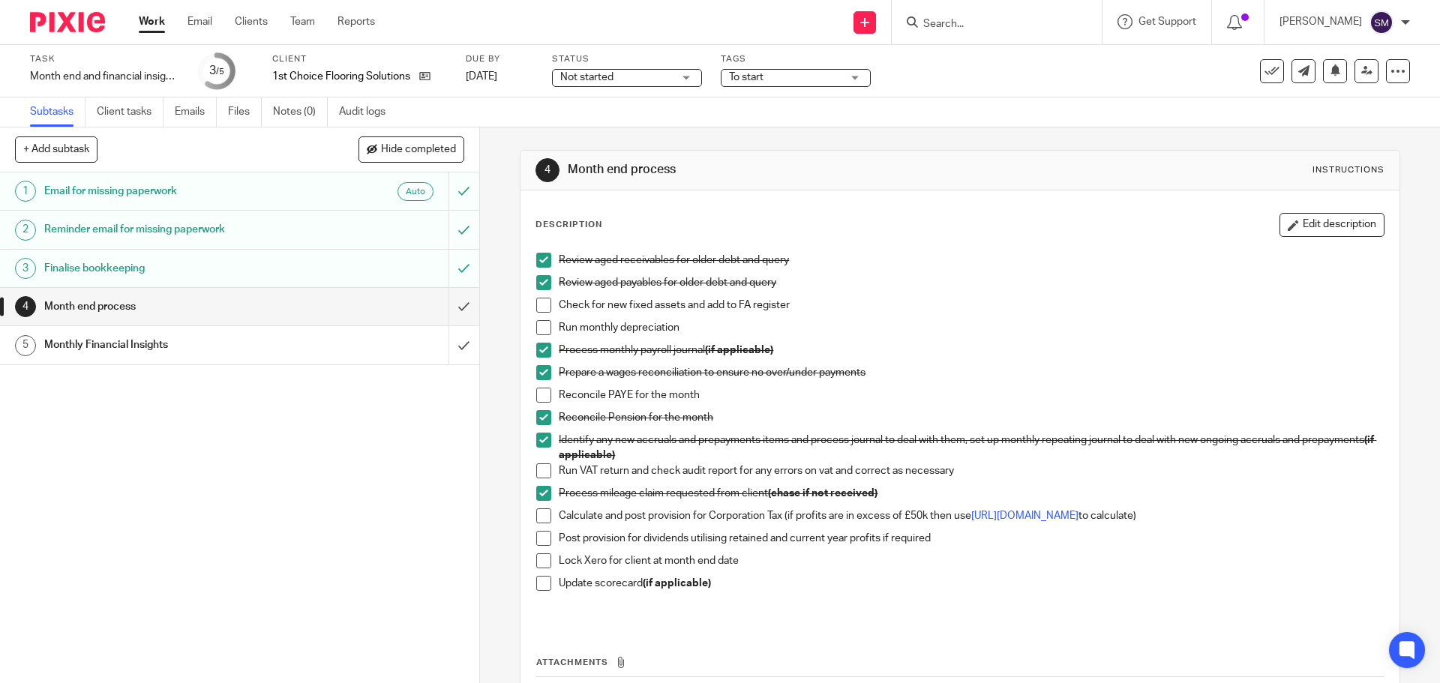
click at [537, 469] on span at bounding box center [543, 471] width 15 height 15
click at [1023, 521] on p "Calculate and post provision for Corporation Tax (if profits are in excess of £…" at bounding box center [971, 516] width 825 height 15
click at [1026, 517] on link "[URL][DOMAIN_NAME]" at bounding box center [1025, 516] width 107 height 11
click at [539, 520] on span at bounding box center [543, 516] width 15 height 15
click at [547, 554] on li "Post provision for dividends utilising retained and current year profits if req…" at bounding box center [959, 542] width 847 height 23
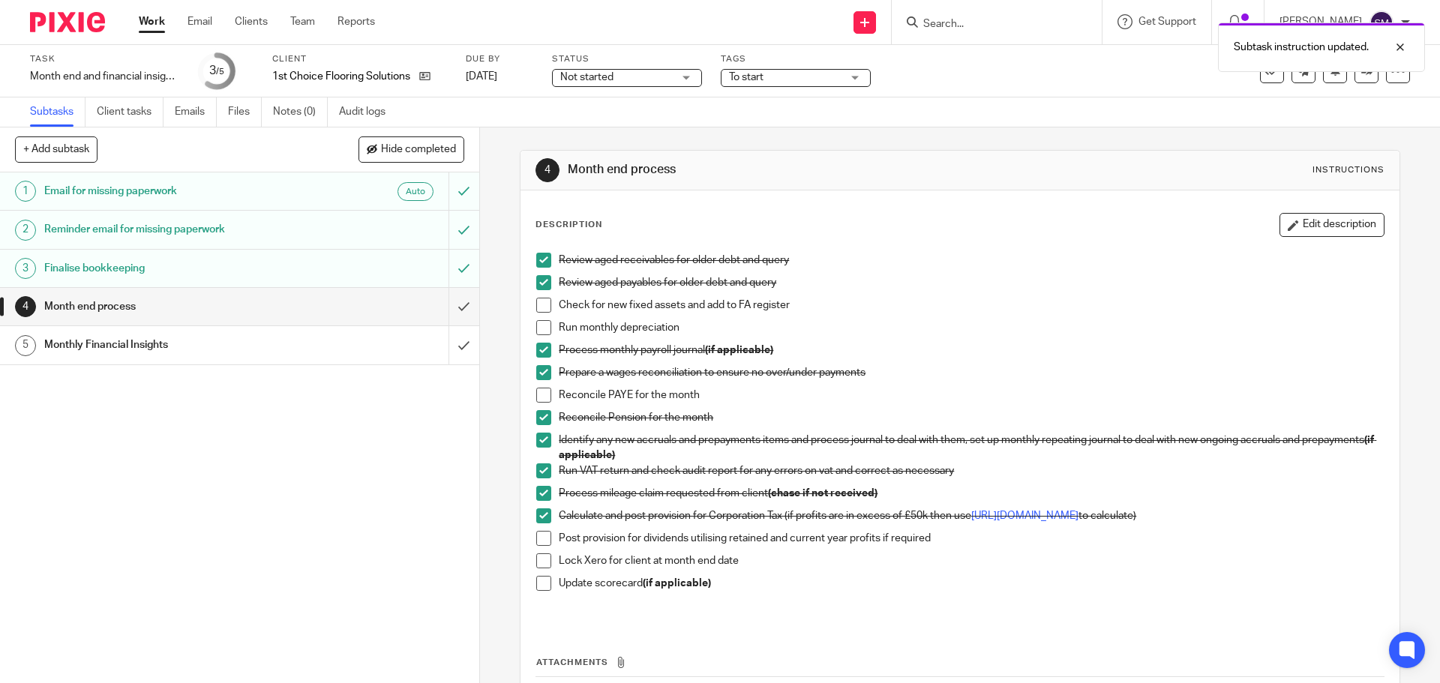
click at [542, 546] on span at bounding box center [543, 538] width 15 height 15
click at [548, 574] on li "Lock Xero for client at month end date" at bounding box center [959, 565] width 847 height 23
click at [536, 569] on span at bounding box center [543, 561] width 15 height 15
click at [539, 591] on span at bounding box center [543, 583] width 15 height 15
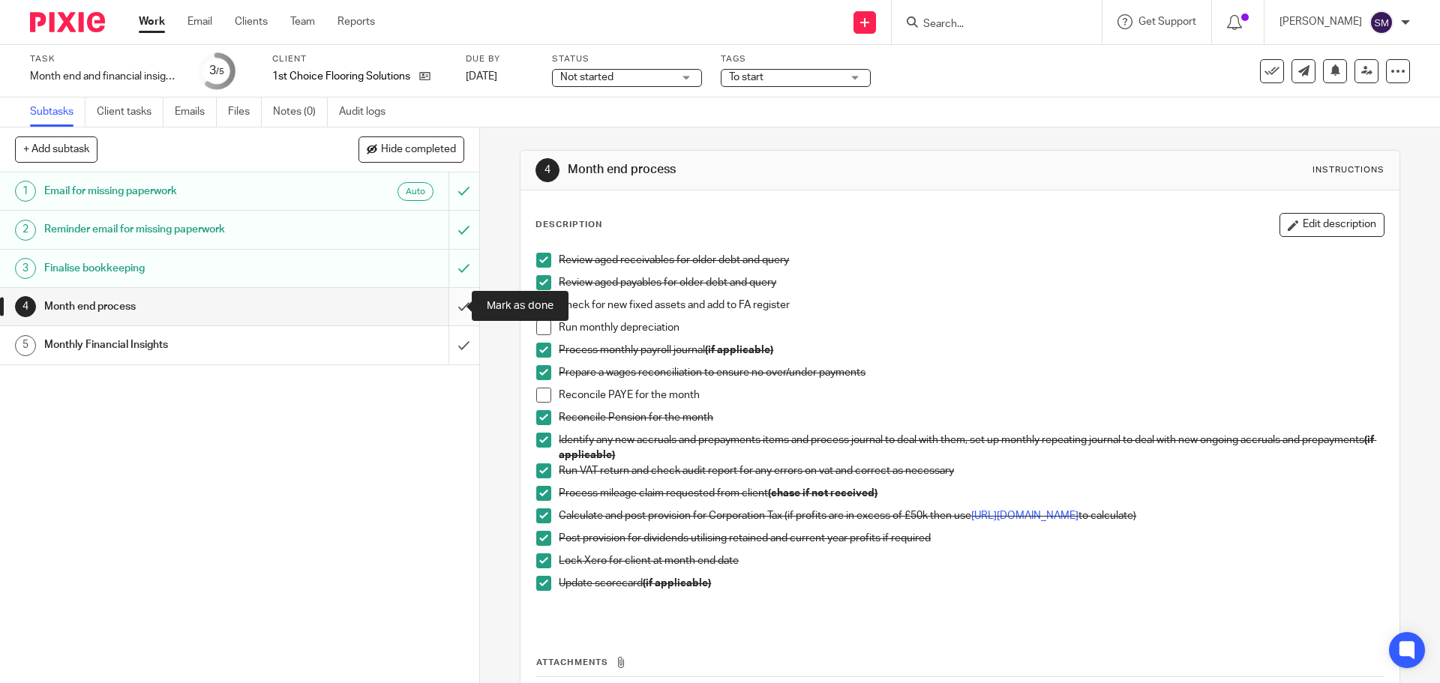
click at [443, 308] on input "submit" at bounding box center [239, 307] width 479 height 38
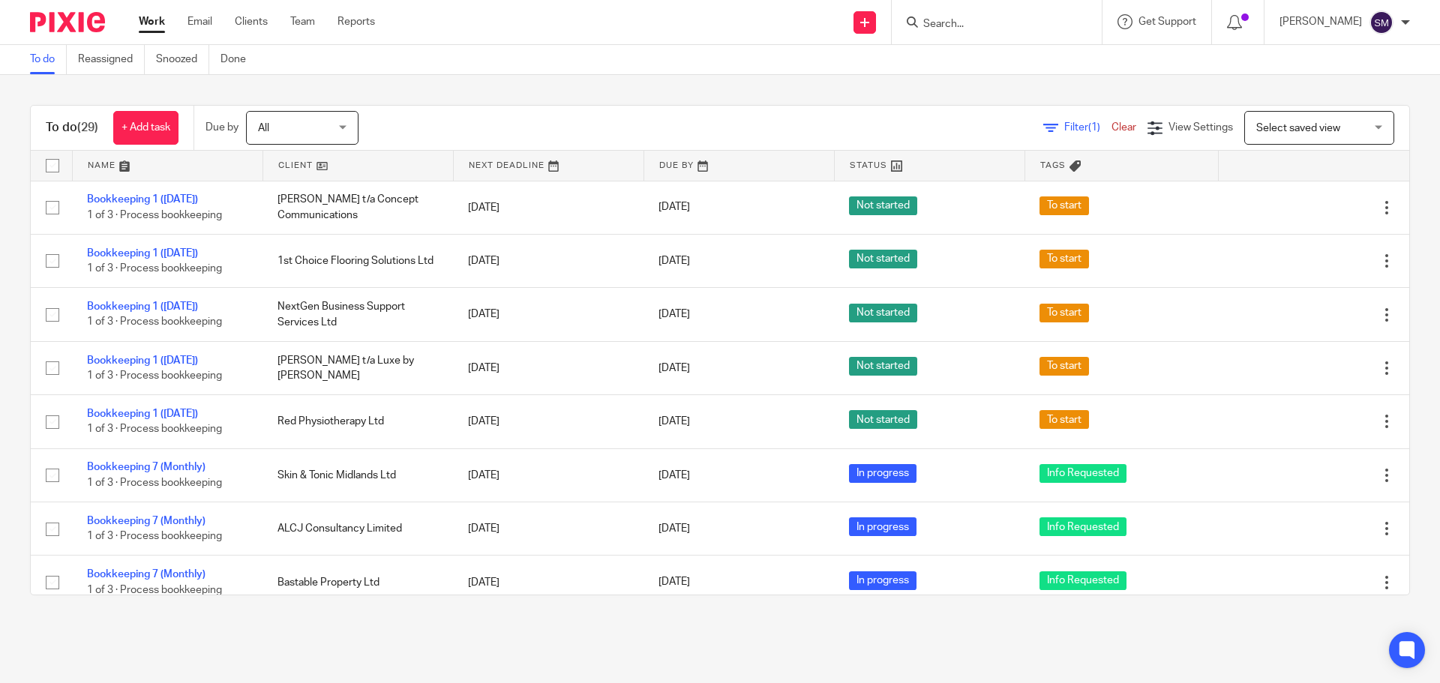
scroll to position [1002, 0]
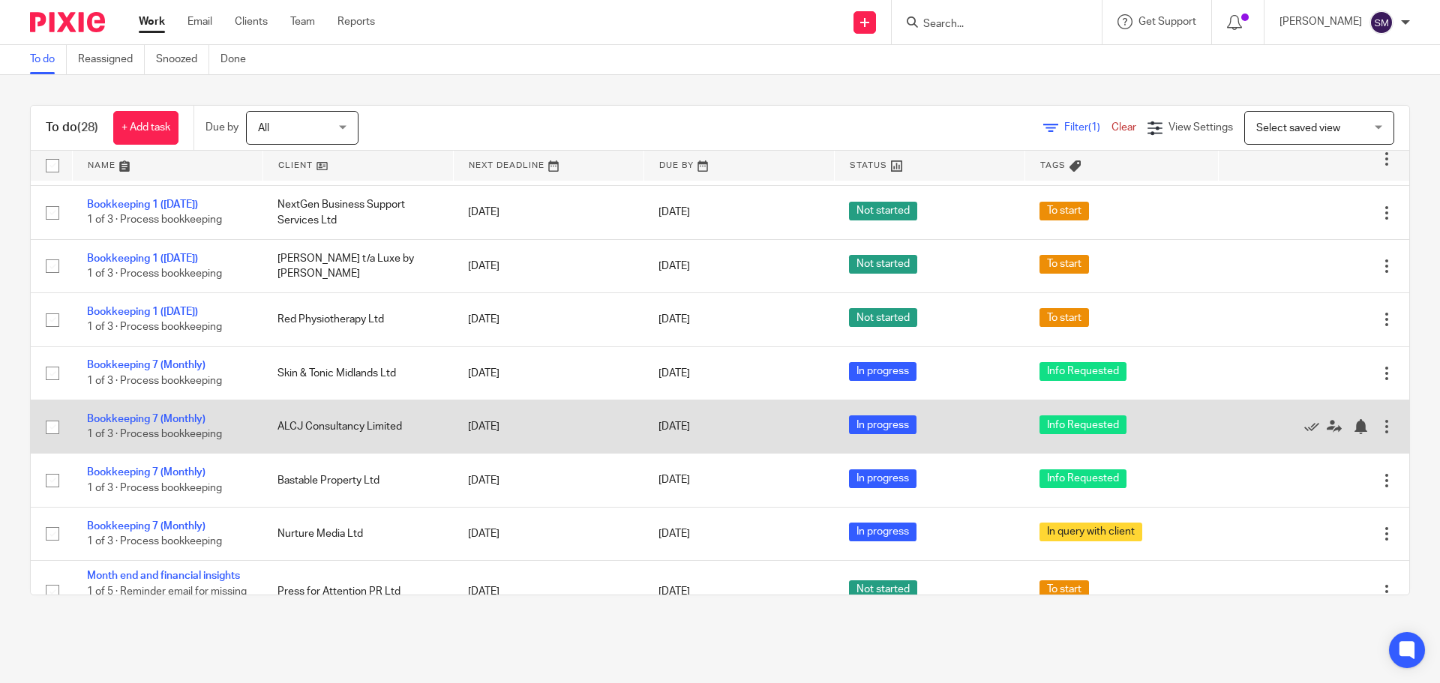
scroll to position [75, 0]
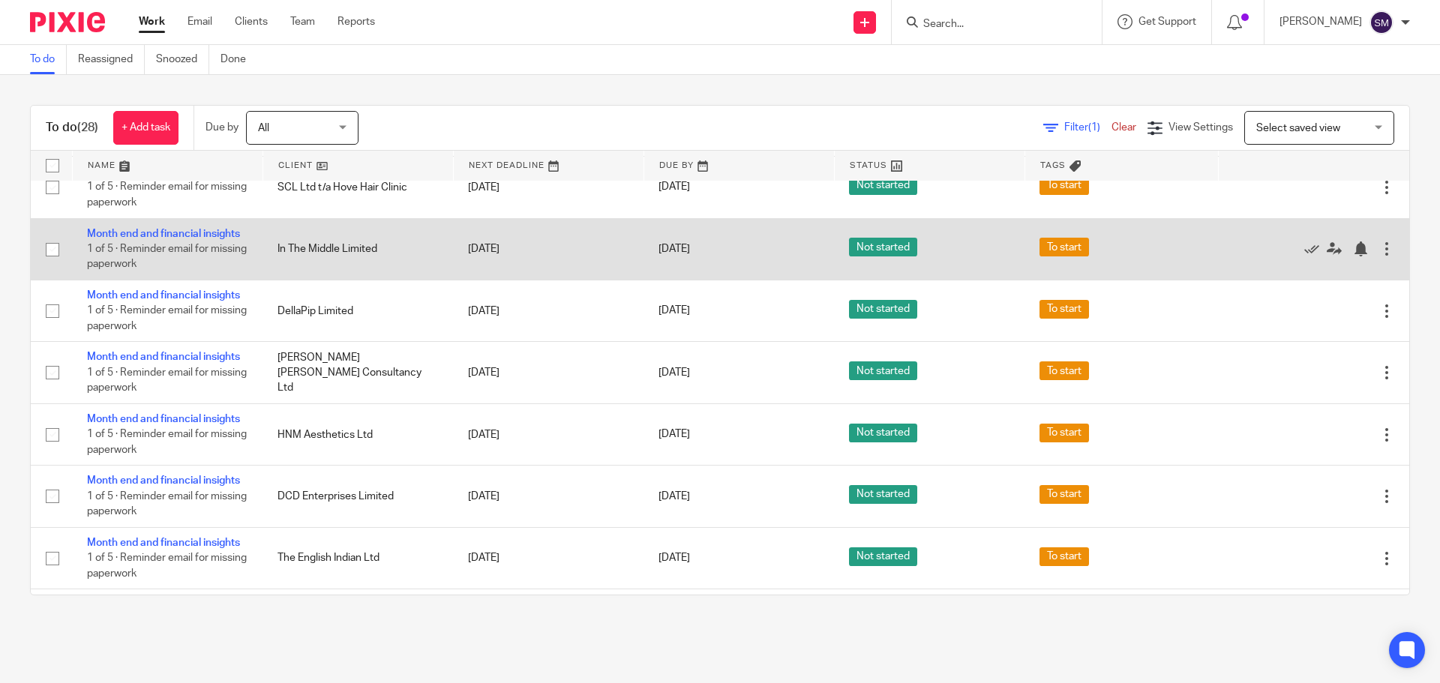
scroll to position [1001, 0]
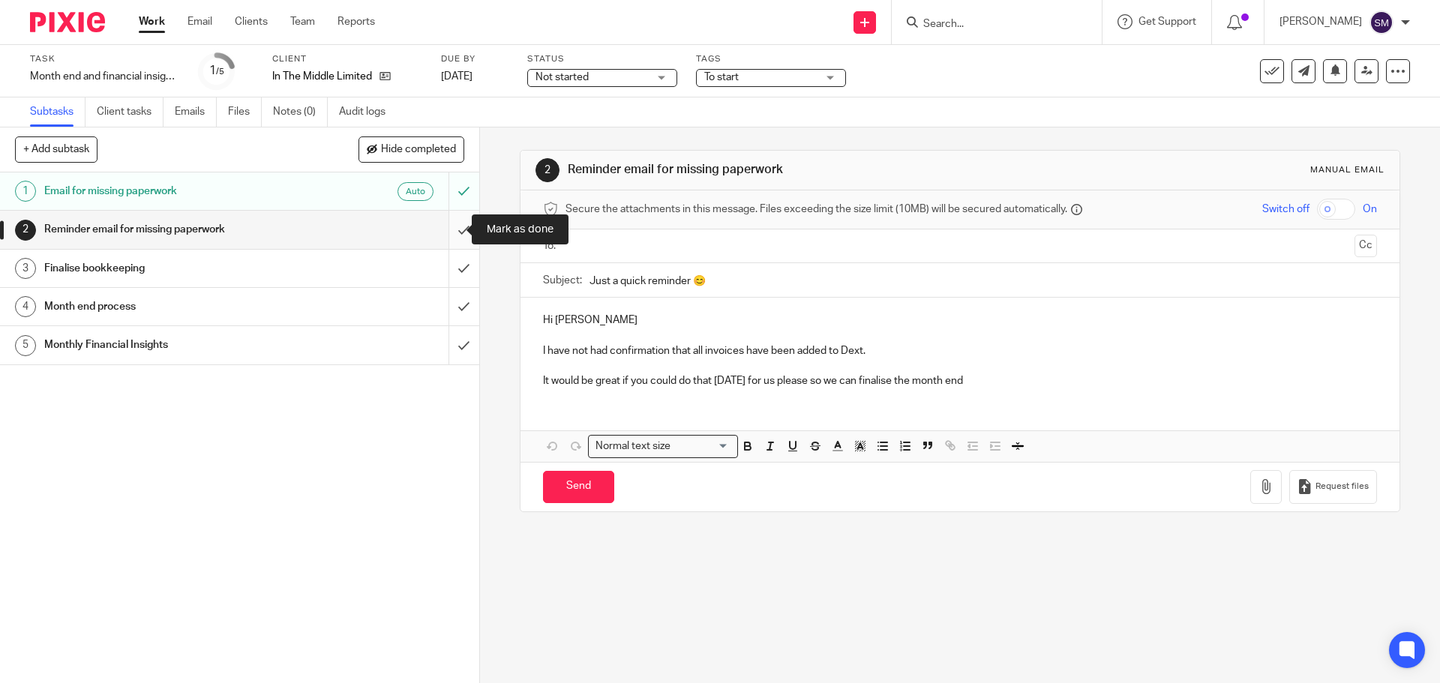
click at [449, 232] on input "submit" at bounding box center [239, 230] width 479 height 38
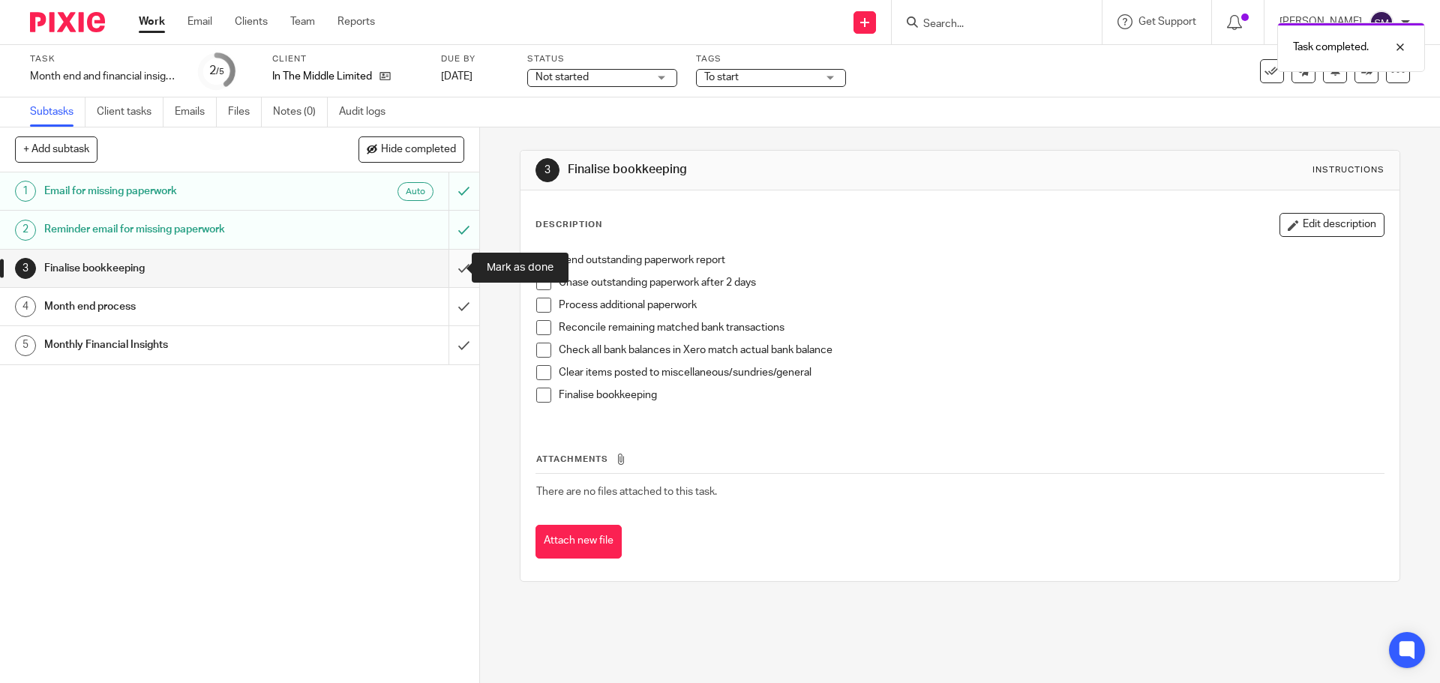
click at [452, 263] on input "submit" at bounding box center [239, 269] width 479 height 38
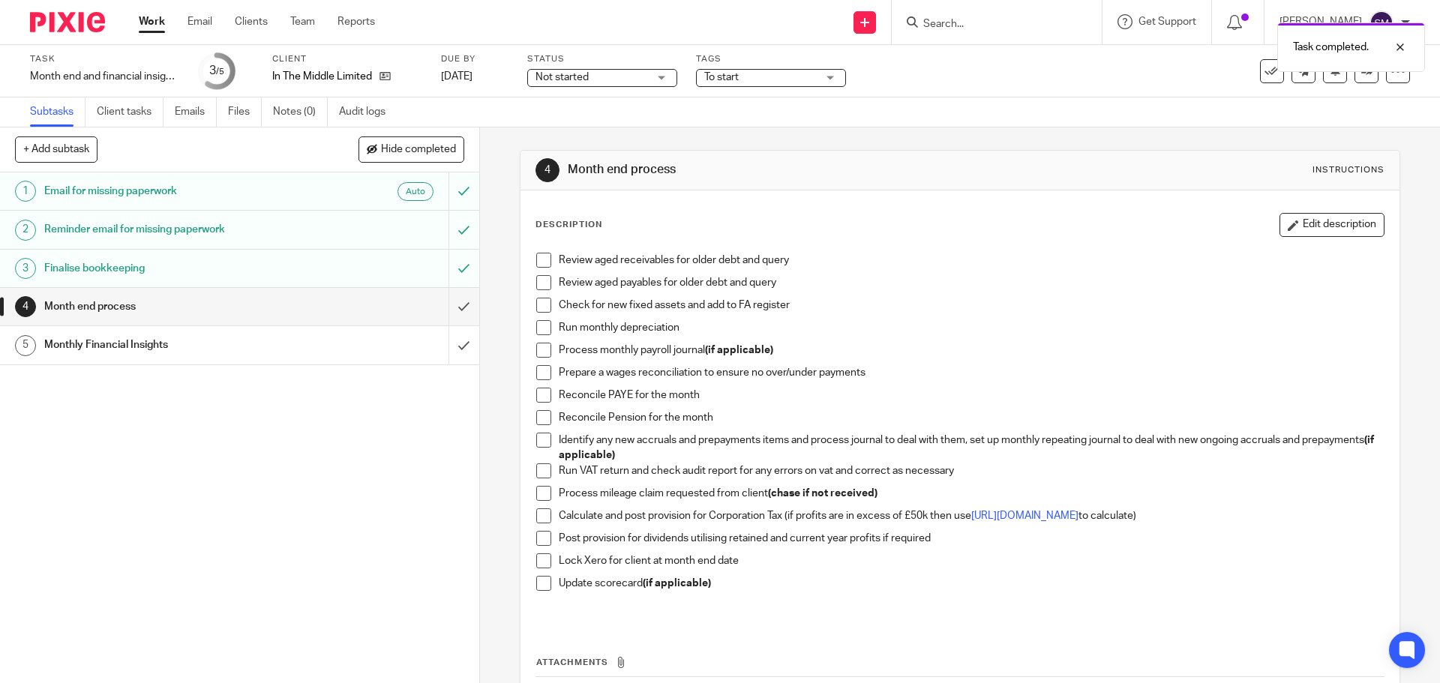
click at [116, 300] on h1 "Month end process" at bounding box center [174, 307] width 260 height 23
click at [545, 260] on span at bounding box center [543, 260] width 15 height 15
drag, startPoint x: 536, startPoint y: 284, endPoint x: 573, endPoint y: 287, distance: 36.8
click at [536, 286] on span at bounding box center [543, 282] width 15 height 15
click at [538, 350] on span at bounding box center [543, 350] width 15 height 15
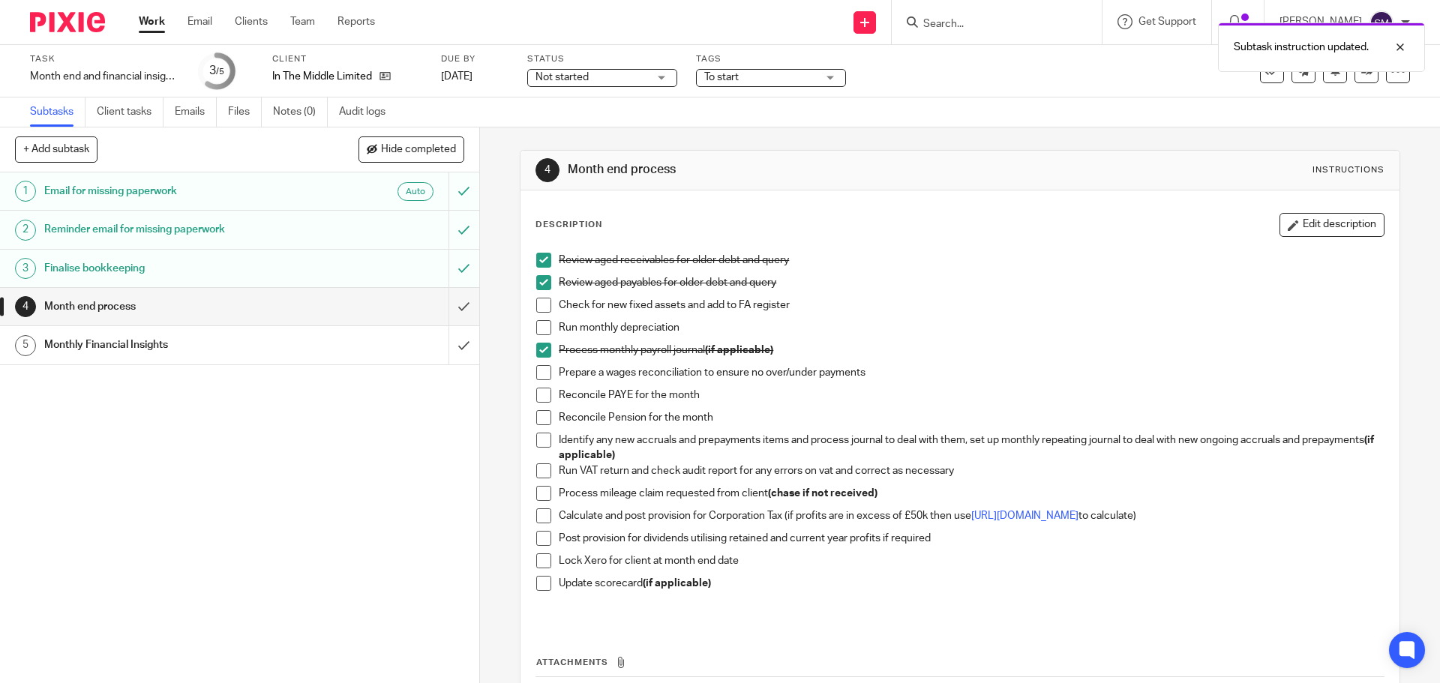
click at [537, 374] on span at bounding box center [543, 372] width 15 height 15
click at [540, 424] on span at bounding box center [543, 417] width 15 height 15
click at [544, 441] on span at bounding box center [543, 440] width 15 height 15
click at [543, 469] on span at bounding box center [543, 471] width 15 height 15
click at [540, 489] on span at bounding box center [543, 493] width 15 height 15
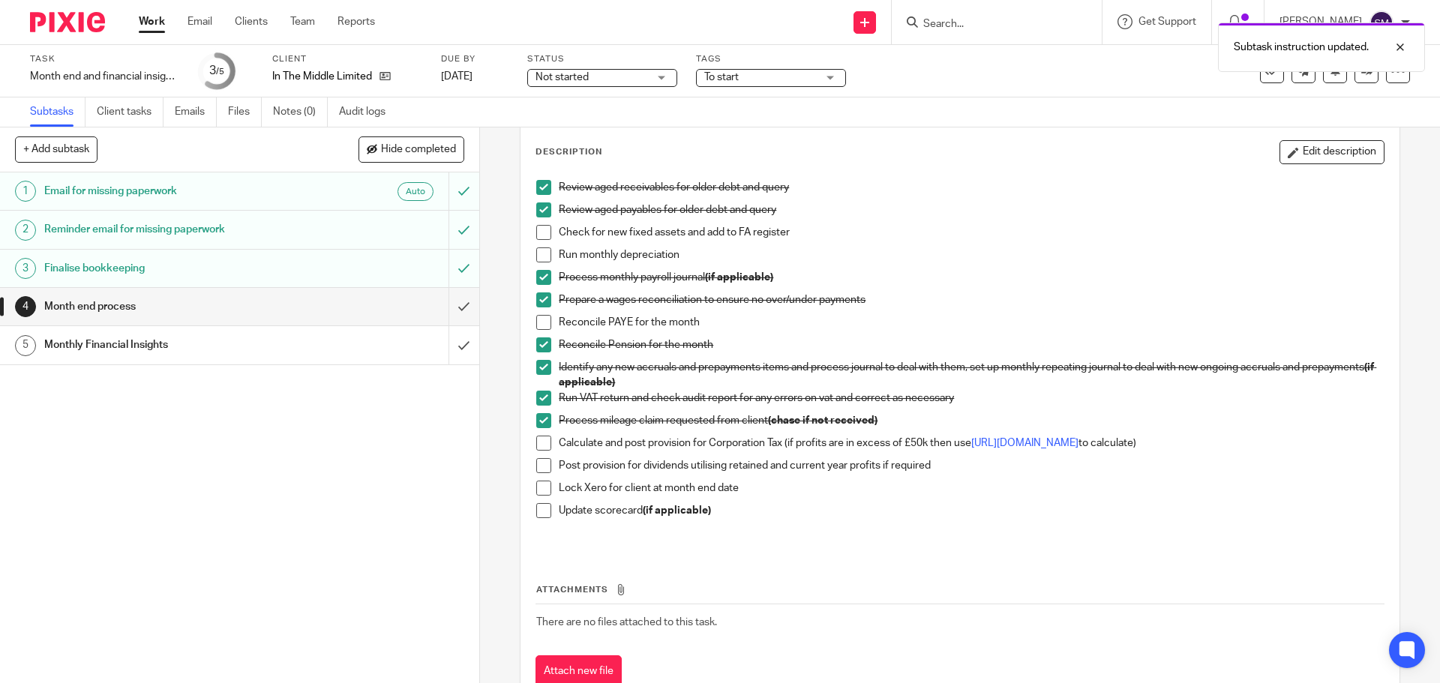
scroll to position [75, 0]
click at [537, 443] on span at bounding box center [543, 441] width 15 height 15
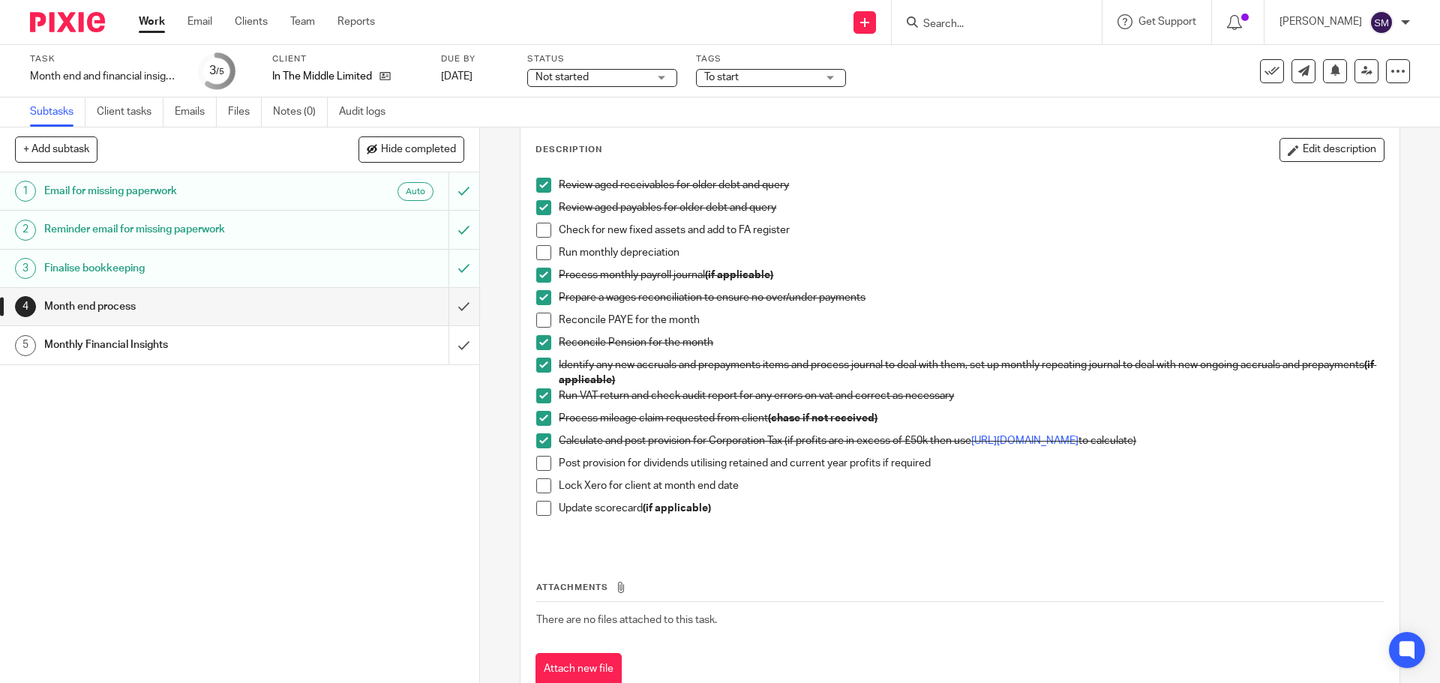
click at [530, 473] on div "Review aged receivables for older debt and query Review aged payables for older…" at bounding box center [960, 360] width 862 height 380
click at [542, 494] on span at bounding box center [543, 486] width 15 height 15
click at [537, 471] on span at bounding box center [543, 463] width 15 height 15
click at [537, 508] on span at bounding box center [543, 508] width 15 height 15
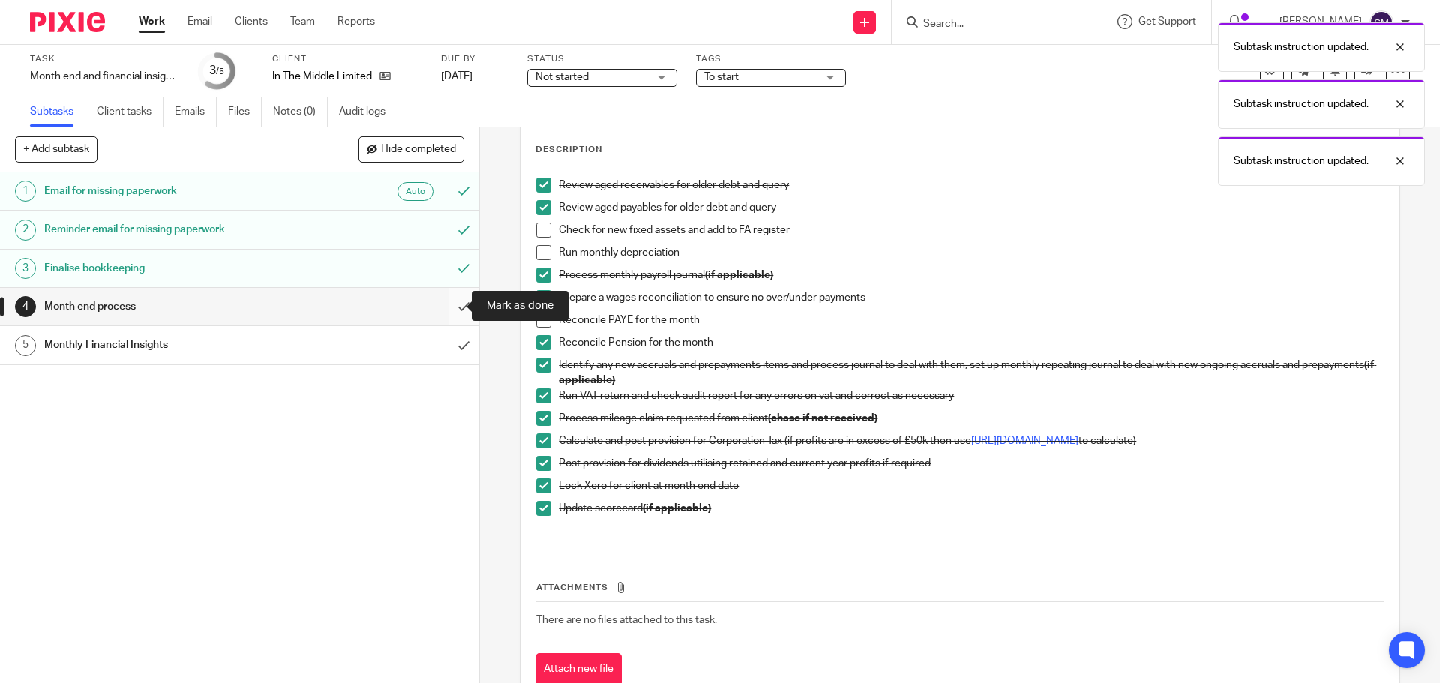
click at [451, 311] on input "submit" at bounding box center [239, 307] width 479 height 38
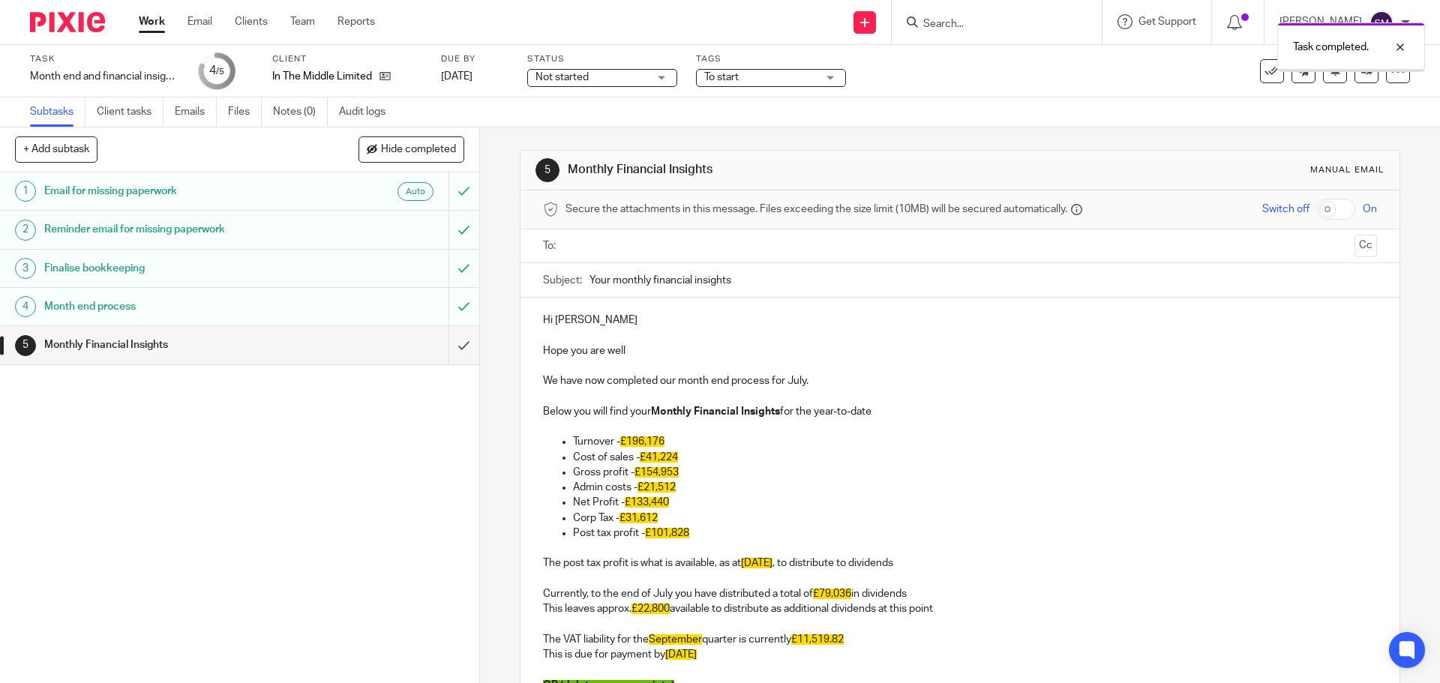
click at [445, 347] on input "submit" at bounding box center [239, 345] width 479 height 38
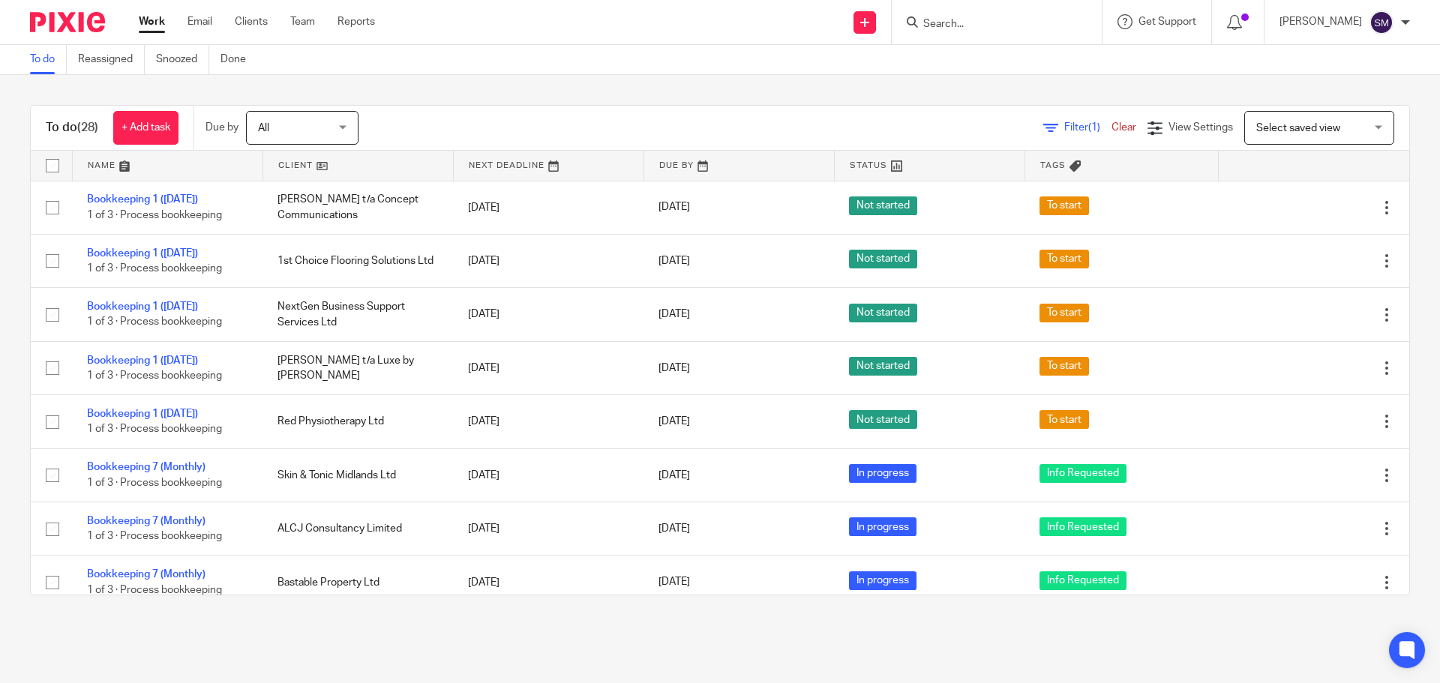
scroll to position [1001, 0]
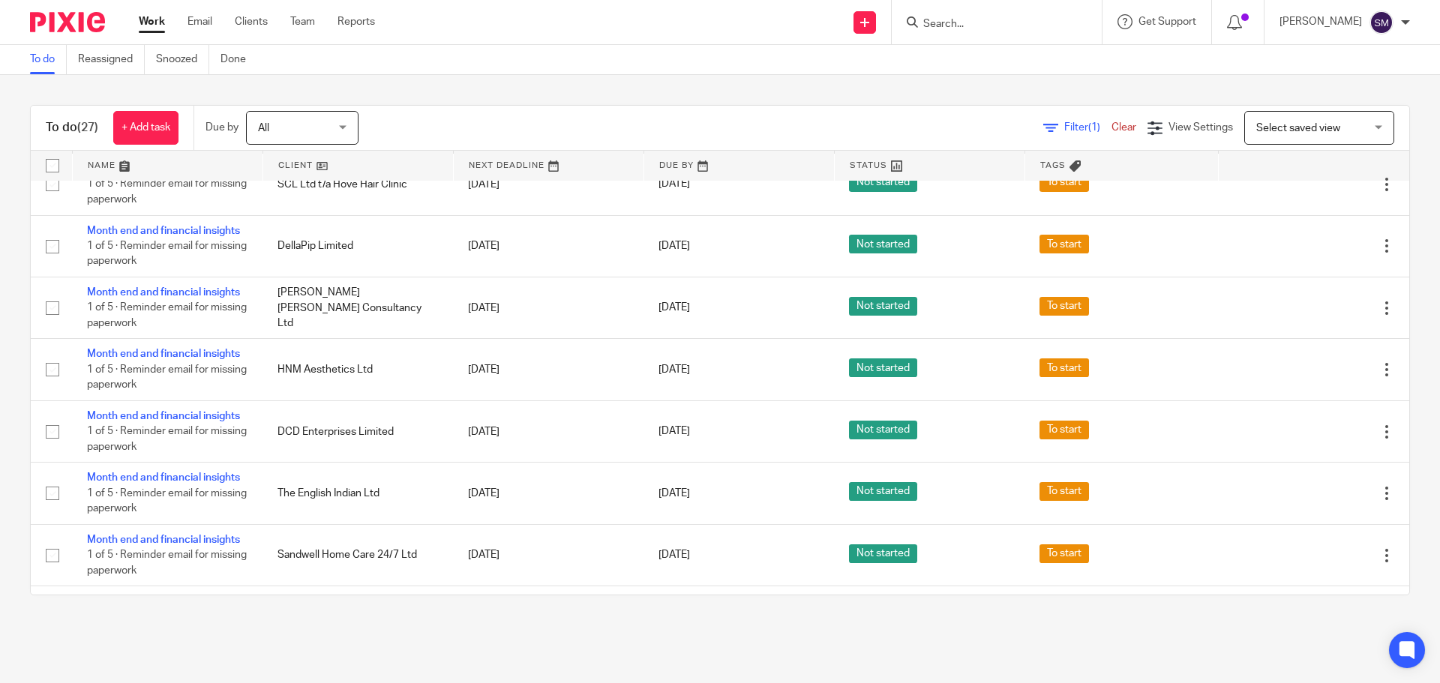
scroll to position [1125, 0]
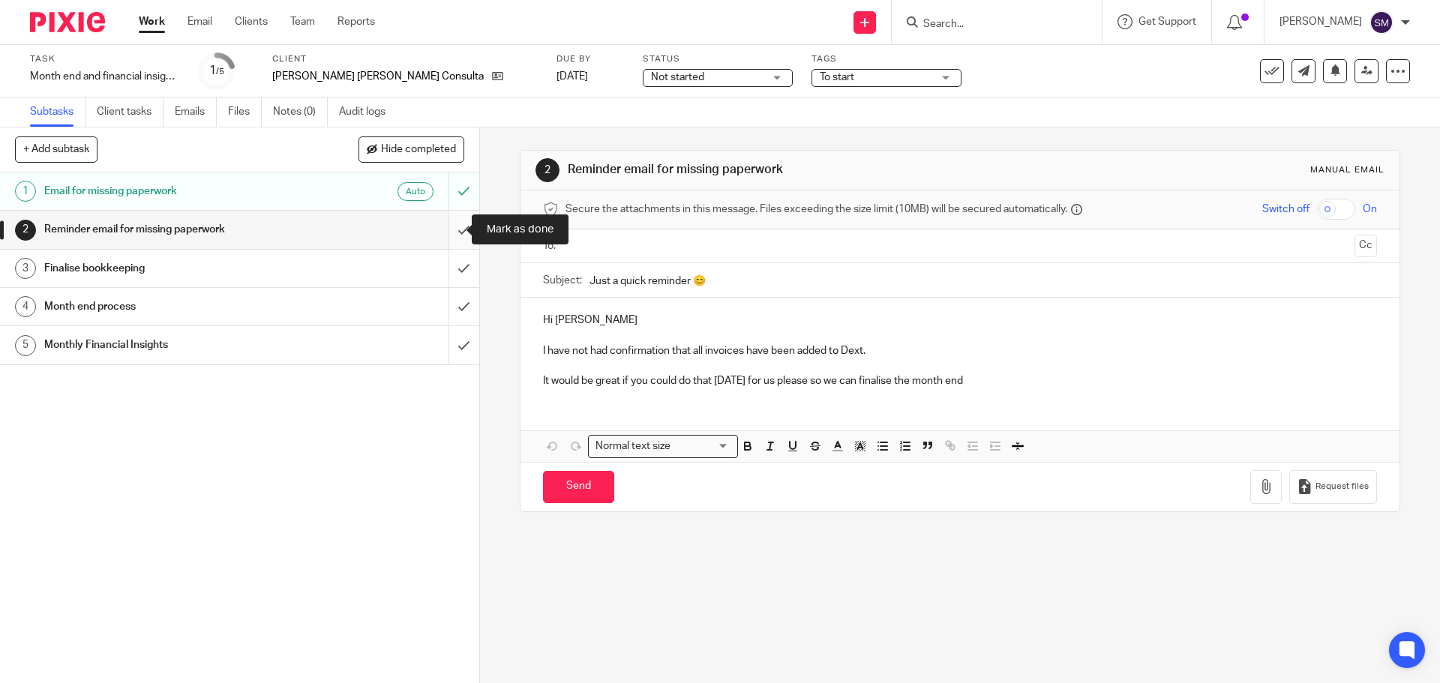
click at [450, 227] on input "submit" at bounding box center [239, 230] width 479 height 38
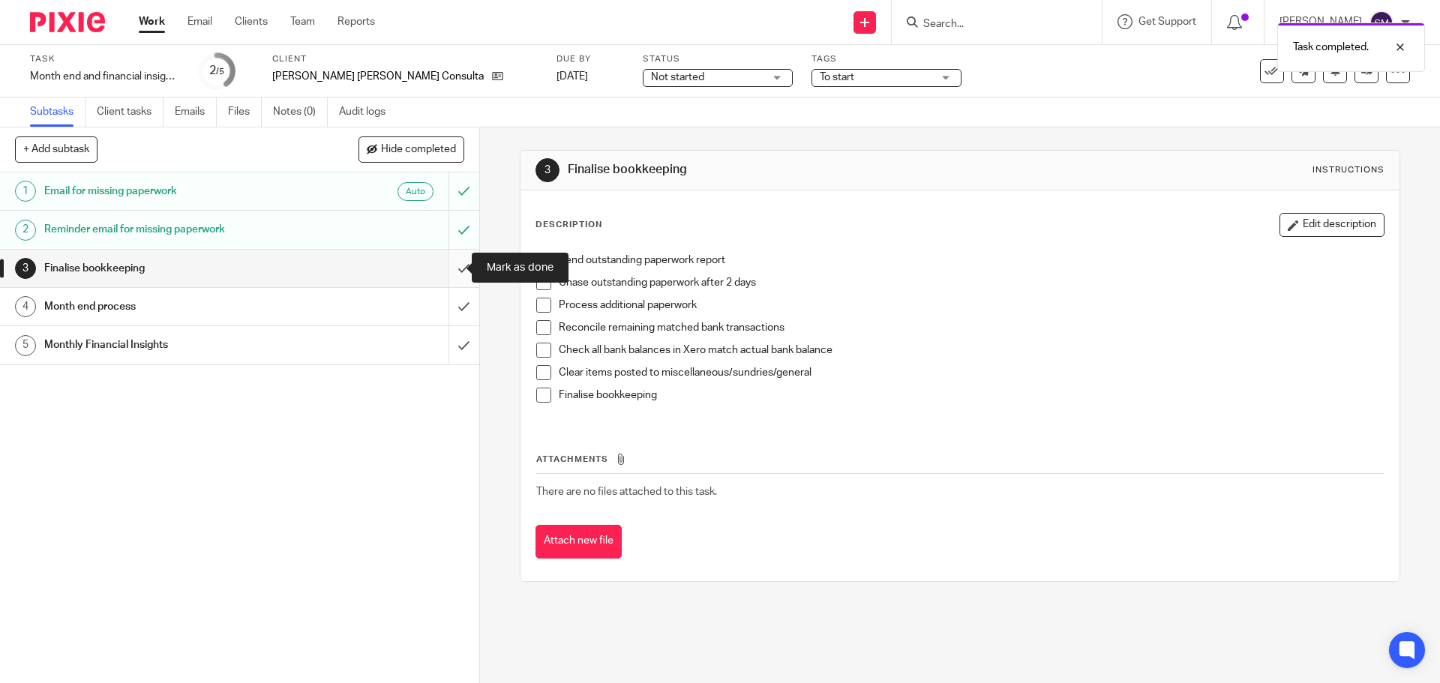
click at [455, 266] on input "submit" at bounding box center [239, 269] width 479 height 38
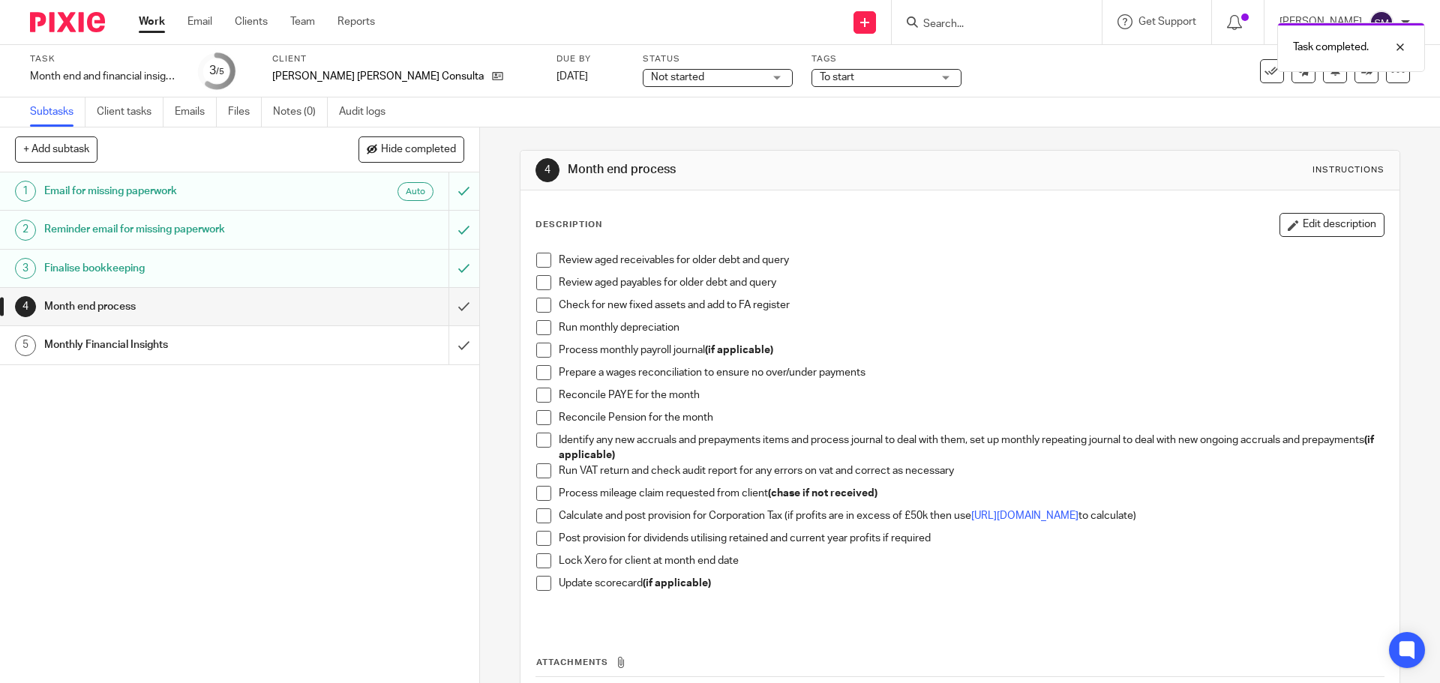
click at [118, 308] on h1 "Month end process" at bounding box center [174, 307] width 260 height 23
click at [536, 255] on span at bounding box center [543, 260] width 15 height 15
click at [539, 298] on span at bounding box center [543, 305] width 15 height 15
click at [539, 284] on span at bounding box center [543, 282] width 15 height 15
click at [536, 306] on span at bounding box center [543, 305] width 15 height 15
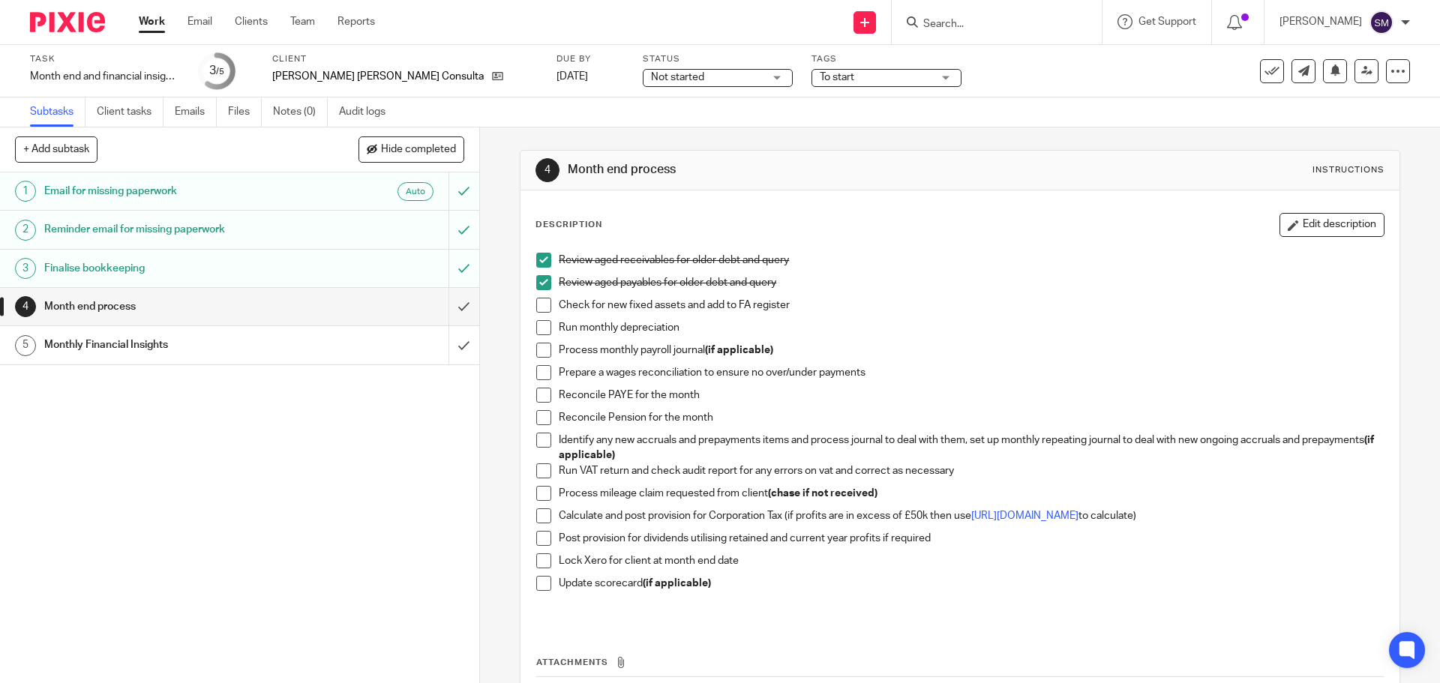
click at [542, 347] on span at bounding box center [543, 350] width 15 height 15
click at [541, 347] on span at bounding box center [543, 350] width 15 height 15
click at [536, 307] on span at bounding box center [543, 305] width 15 height 15
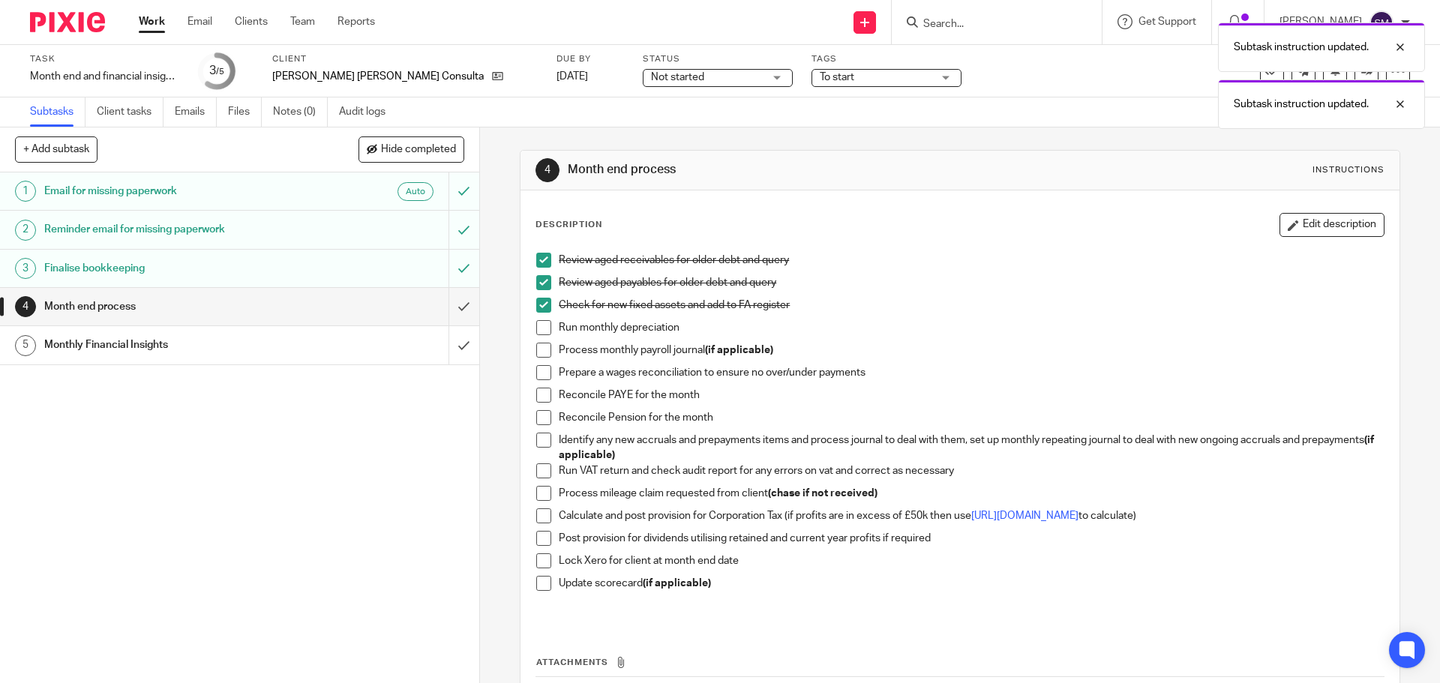
click at [539, 326] on span at bounding box center [543, 327] width 15 height 15
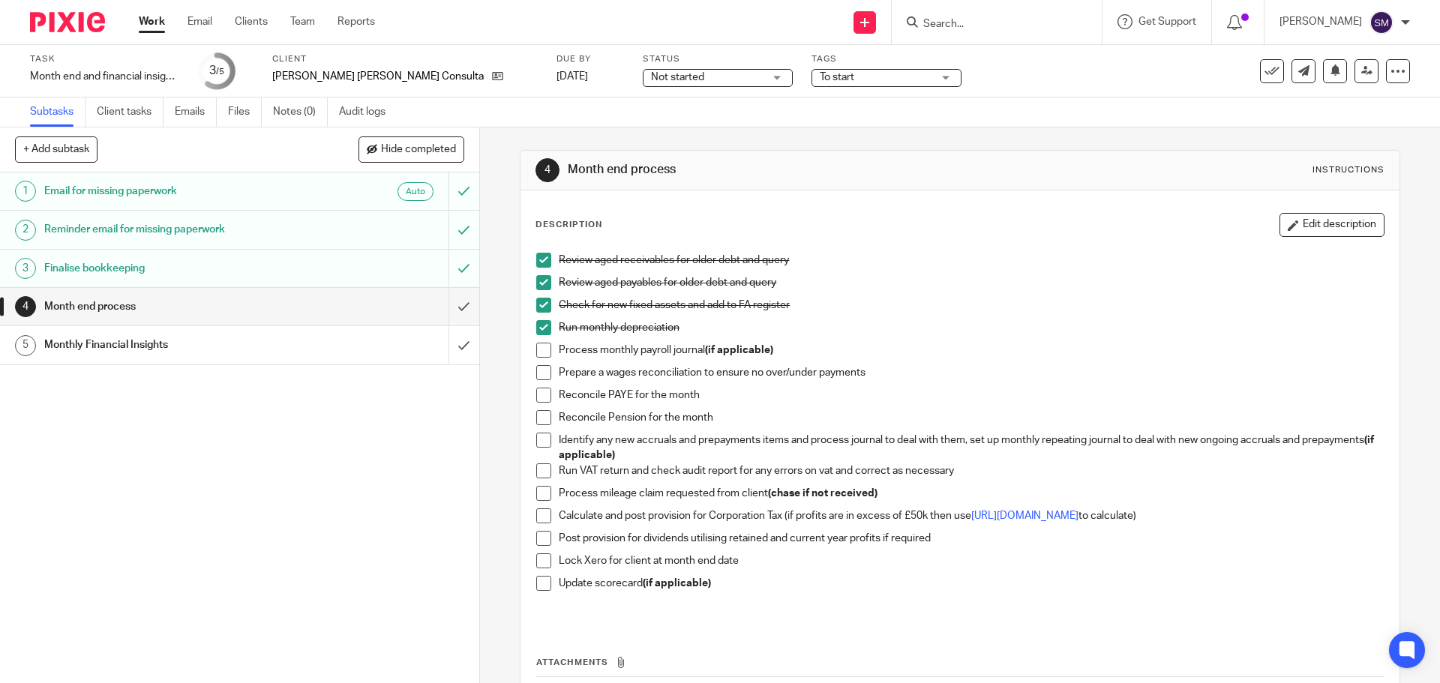
click at [539, 350] on span at bounding box center [543, 350] width 15 height 15
click at [536, 371] on span at bounding box center [543, 372] width 15 height 15
click at [539, 416] on span at bounding box center [543, 417] width 15 height 15
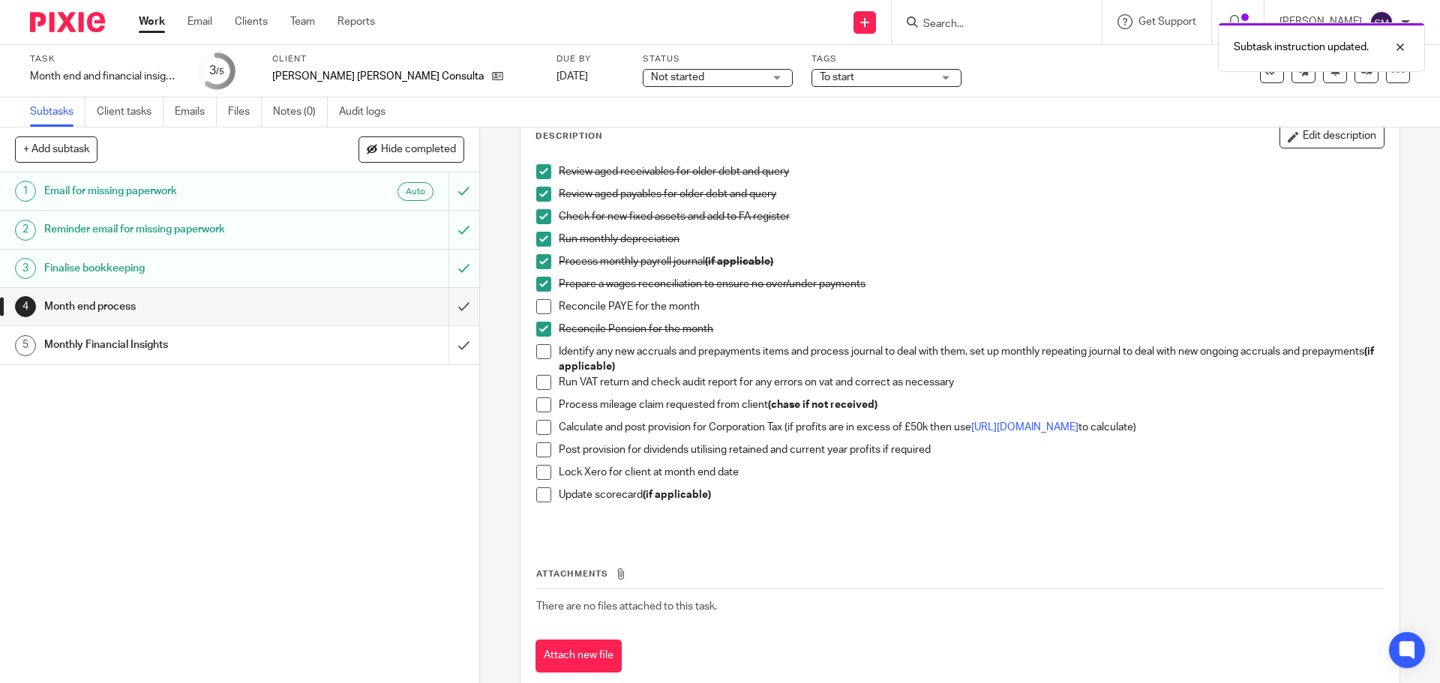
scroll to position [131, 0]
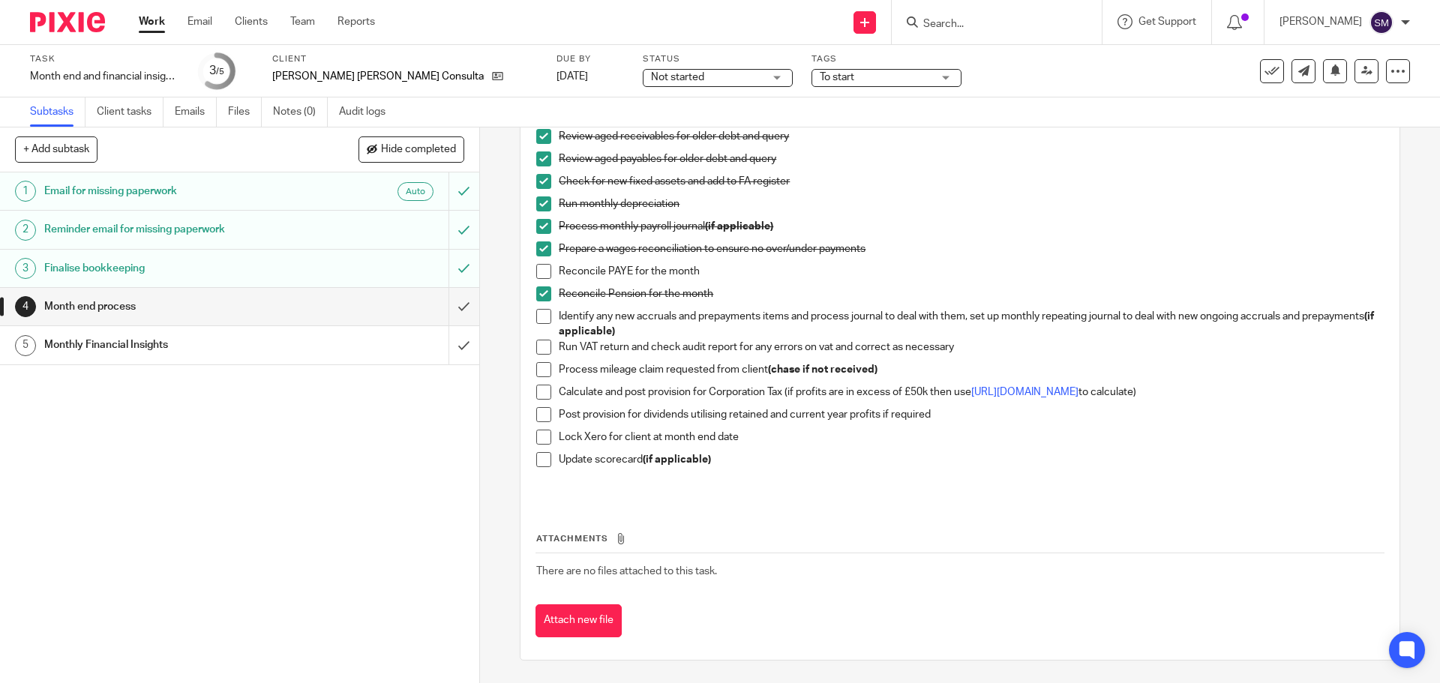
click at [536, 316] on span at bounding box center [543, 316] width 15 height 15
click at [536, 344] on span at bounding box center [543, 347] width 15 height 15
click at [539, 363] on span at bounding box center [543, 369] width 15 height 15
click at [541, 391] on span at bounding box center [543, 392] width 15 height 15
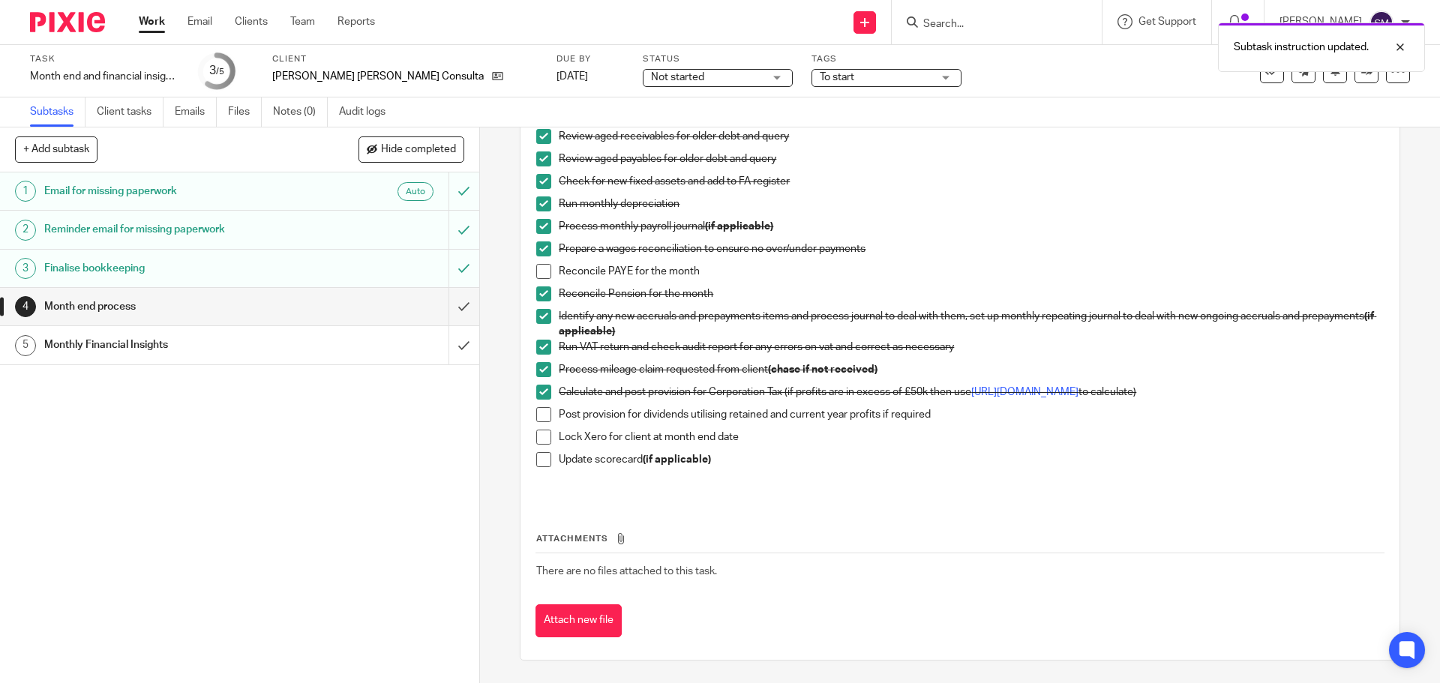
click at [542, 416] on span at bounding box center [543, 414] width 15 height 15
click at [539, 455] on span at bounding box center [543, 459] width 15 height 15
click at [537, 440] on span at bounding box center [543, 437] width 15 height 15
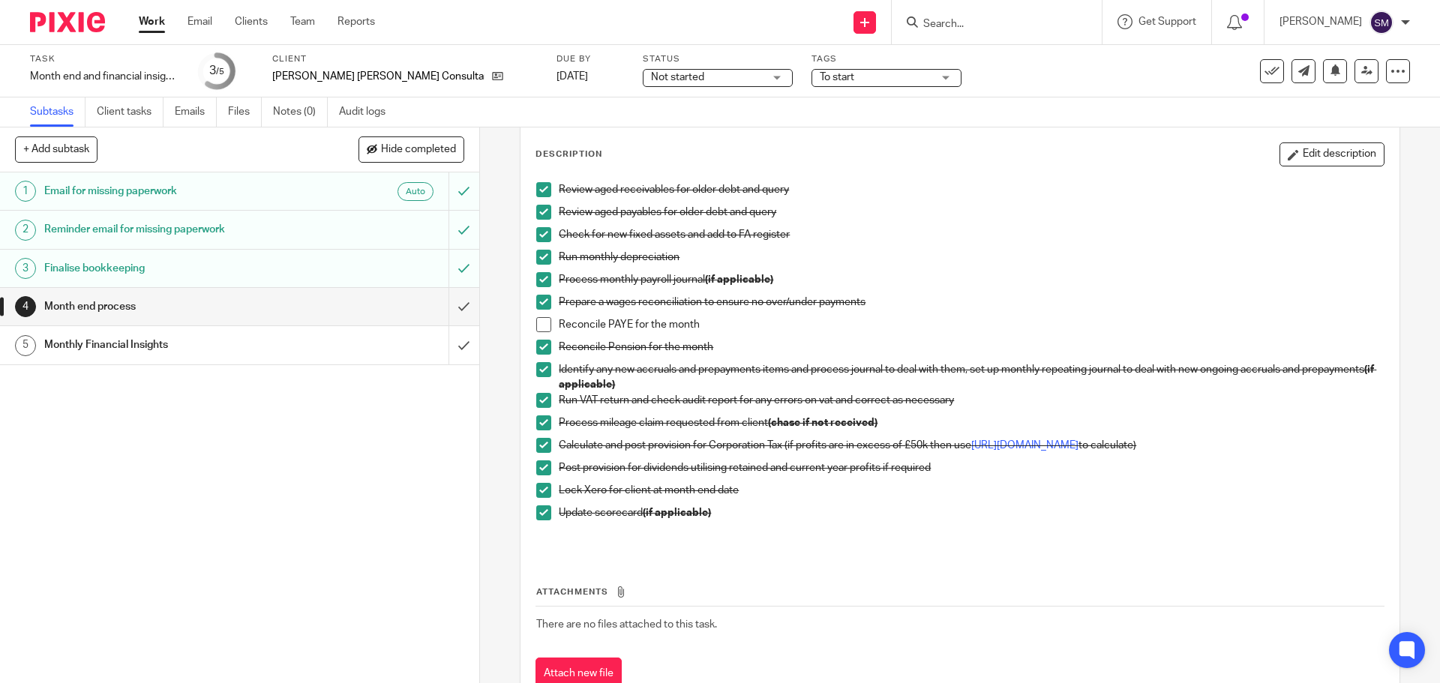
scroll to position [0, 0]
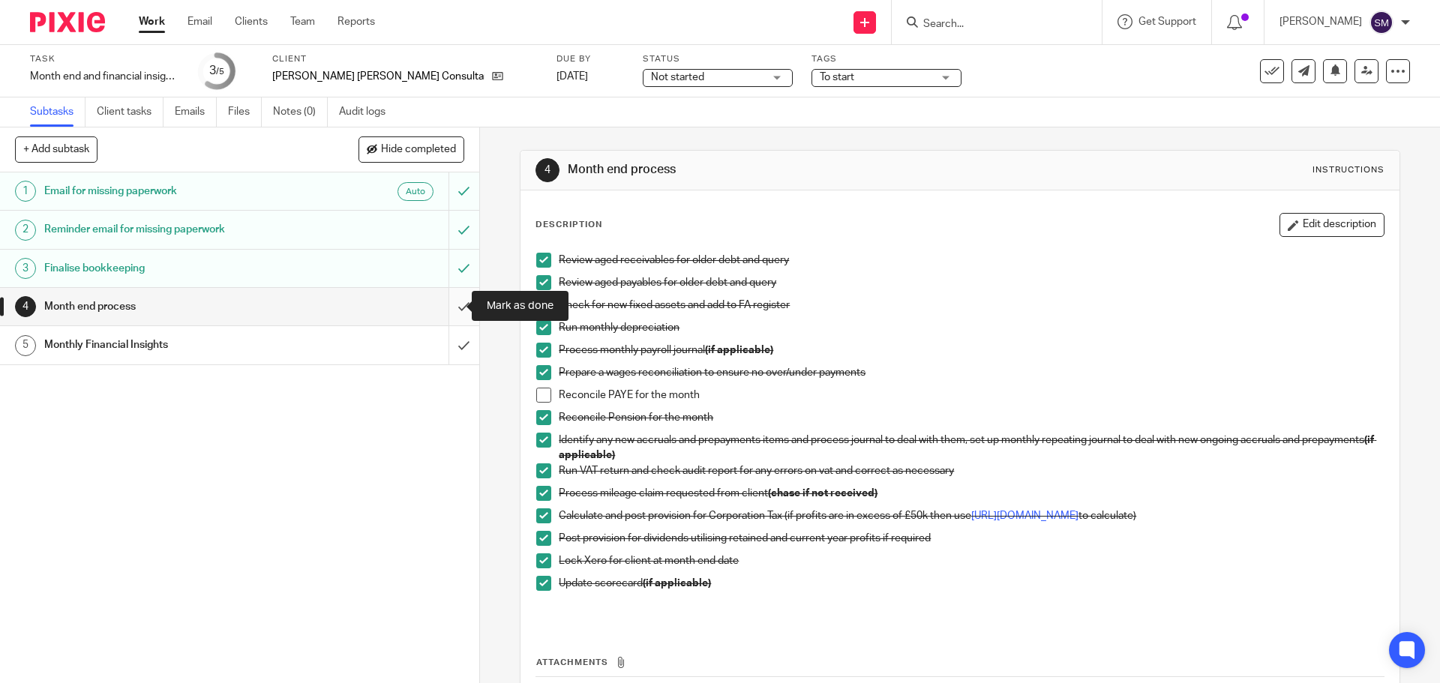
click at [443, 310] on input "submit" at bounding box center [239, 307] width 479 height 38
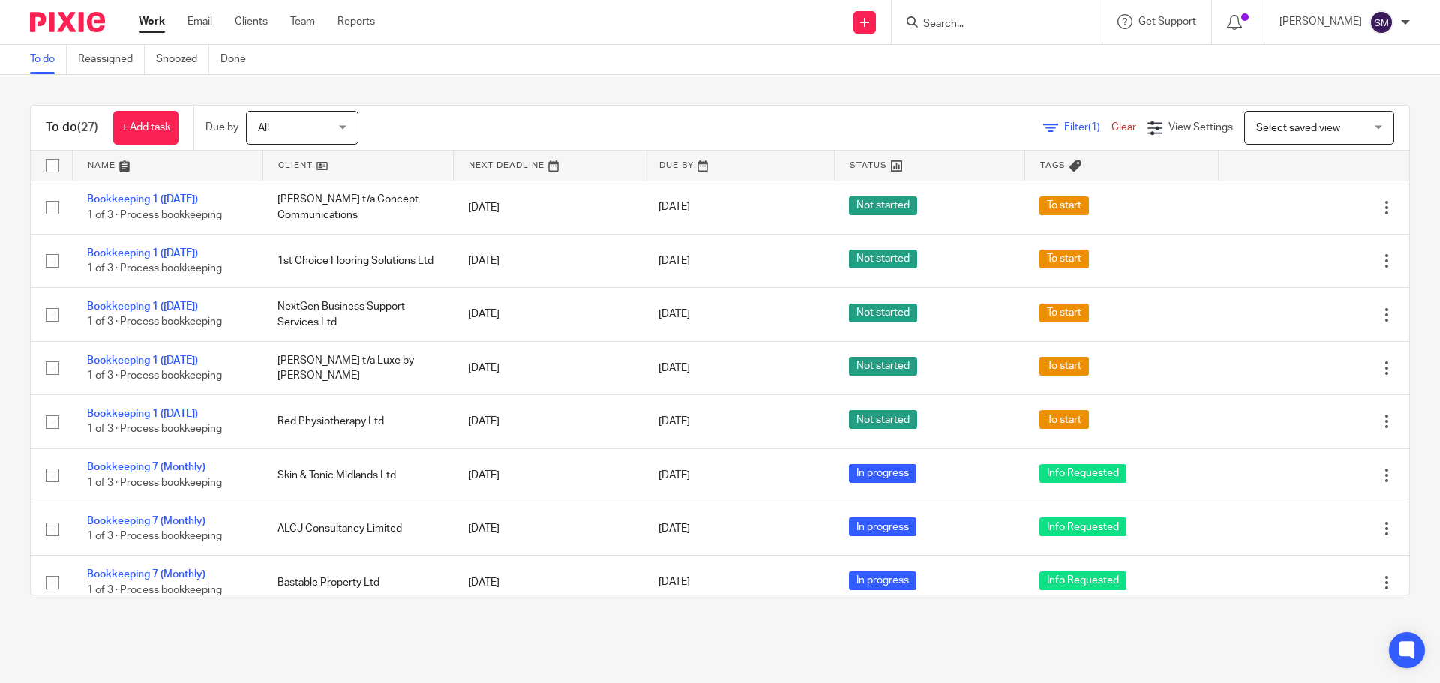
scroll to position [825, 0]
